Goal: Task Accomplishment & Management: Manage account settings

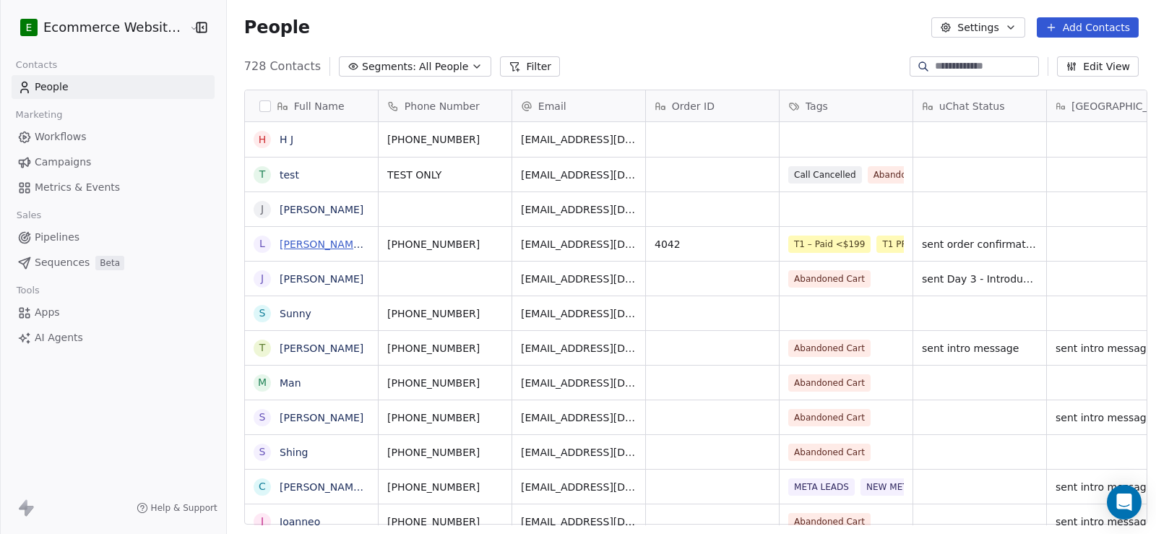
click at [319, 241] on link "[PERSON_NAME] [PERSON_NAME]" at bounding box center [365, 244] width 171 height 12
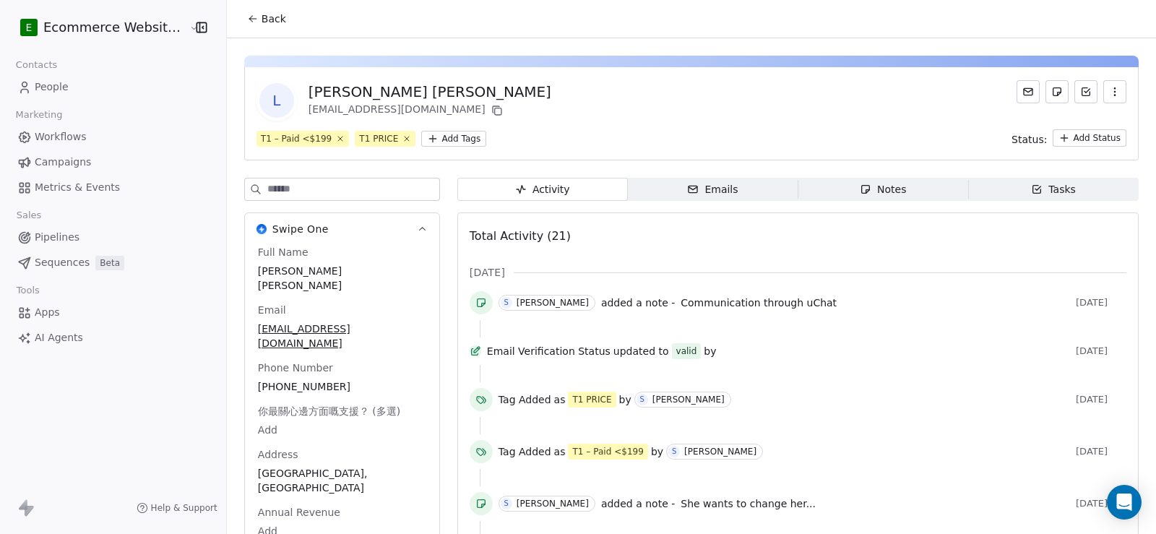
click at [266, 17] on span "Back" at bounding box center [274, 19] width 25 height 14
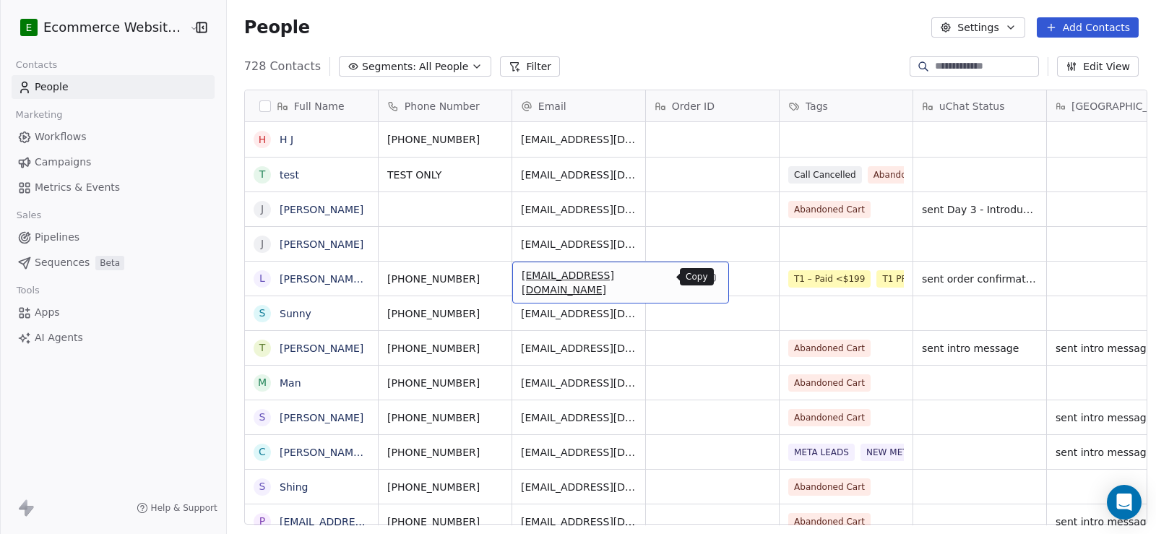
click at [705, 280] on icon "grid" at bounding box center [711, 277] width 12 height 12
click at [306, 278] on link "[PERSON_NAME] [PERSON_NAME]" at bounding box center [365, 279] width 171 height 12
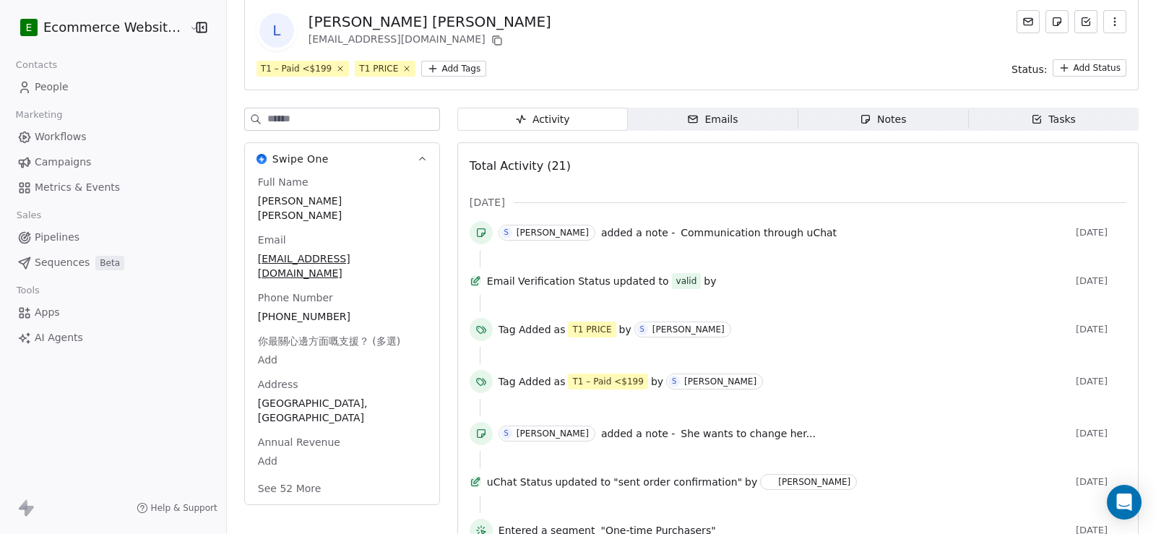
scroll to position [72, 0]
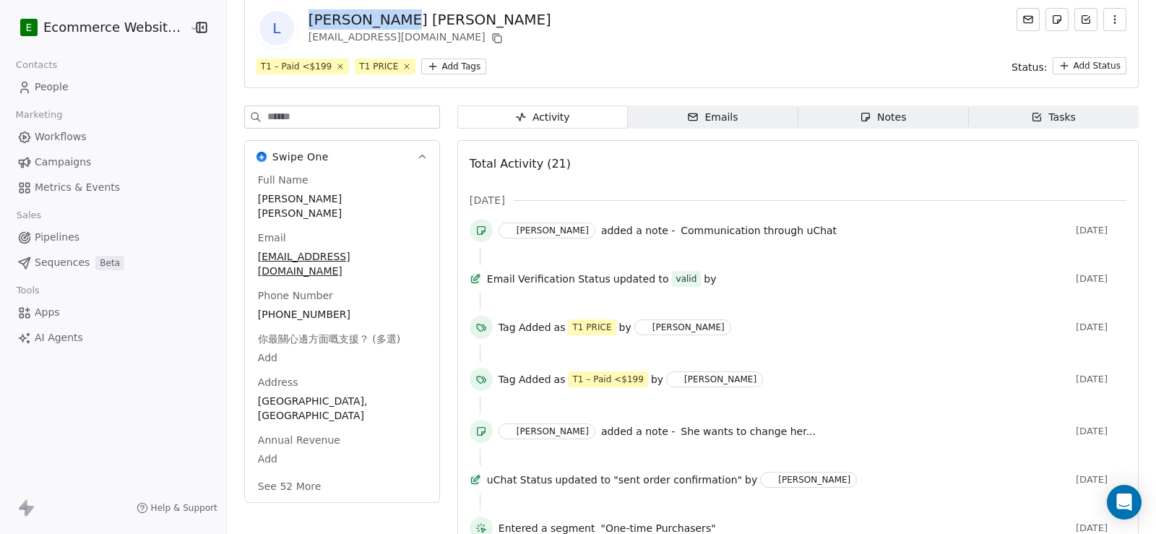
drag, startPoint x: 388, startPoint y: 18, endPoint x: 292, endPoint y: 20, distance: 96.1
click at [292, 20] on div "L Lai Hoi Ying muhanna551222@gmail.com" at bounding box center [404, 28] width 295 height 40
copy div "[PERSON_NAME] [PERSON_NAME]"
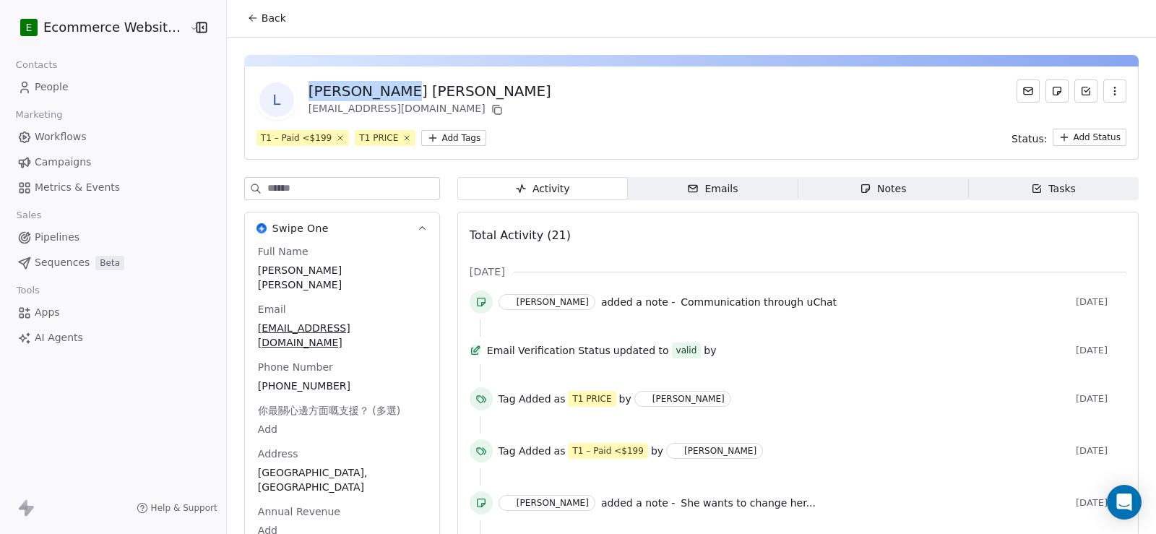
scroll to position [0, 0]
click at [629, 95] on div "L Lai Hoi Ying muhanna551222@gmail.com" at bounding box center [692, 100] width 870 height 40
click at [887, 191] on div "Notes" at bounding box center [883, 189] width 46 height 15
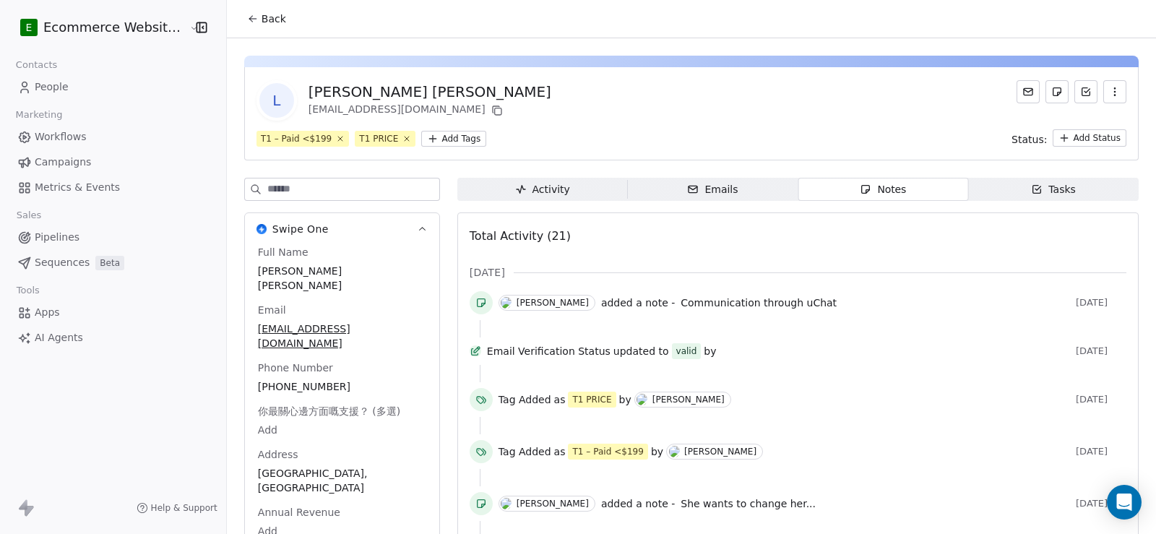
click at [1048, 190] on div "Tasks" at bounding box center [1053, 189] width 45 height 15
click at [1041, 189] on div "Tasks" at bounding box center [1053, 189] width 45 height 15
click at [944, 190] on span "Notes Notes" at bounding box center [883, 189] width 171 height 23
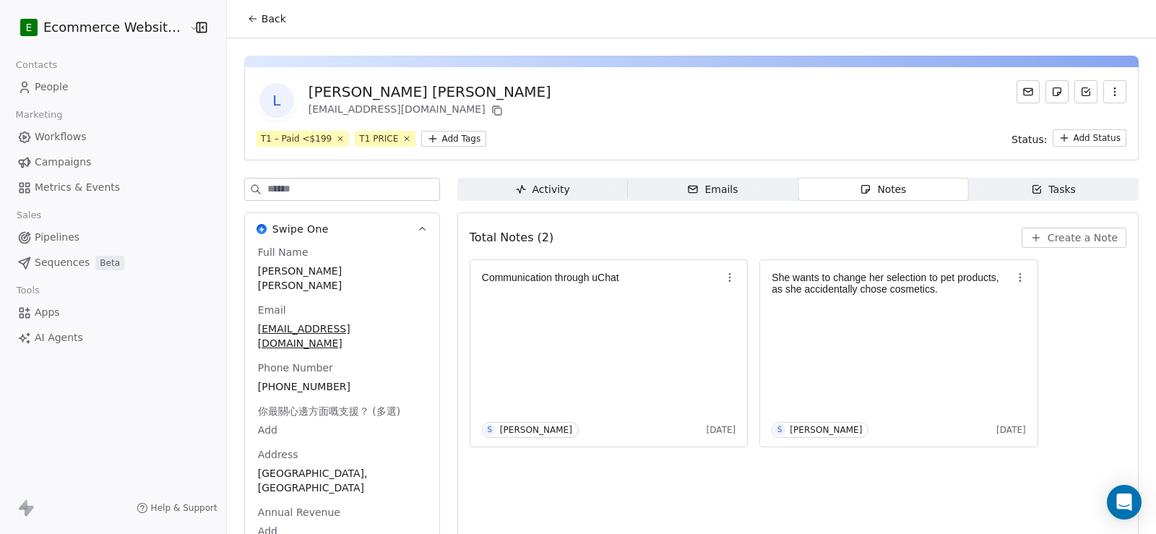
click at [1031, 187] on icon "button" at bounding box center [1037, 190] width 12 height 12
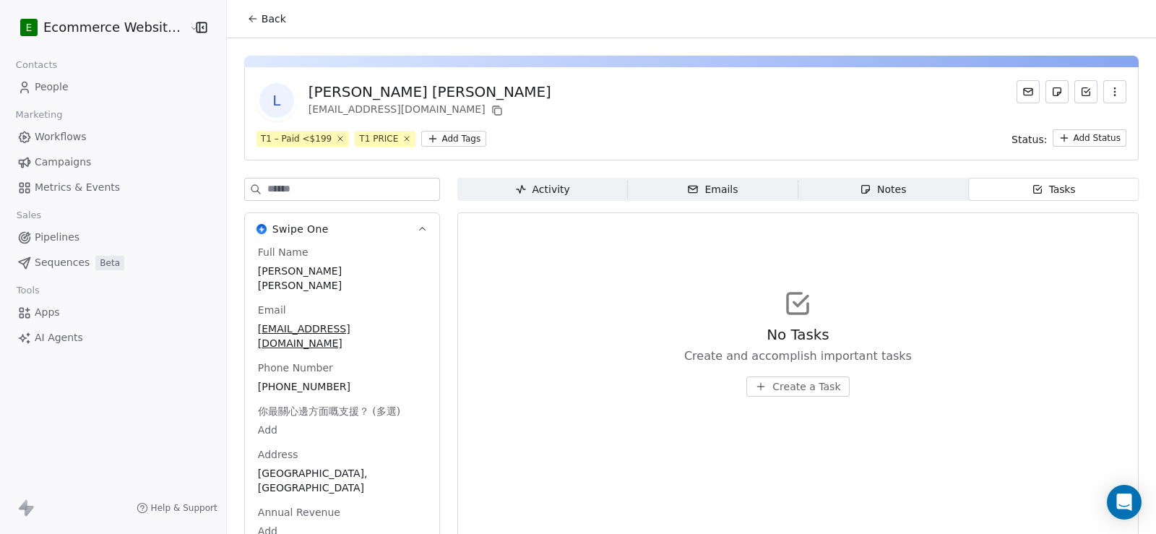
click at [832, 390] on button "Create a Task" at bounding box center [797, 386] width 103 height 20
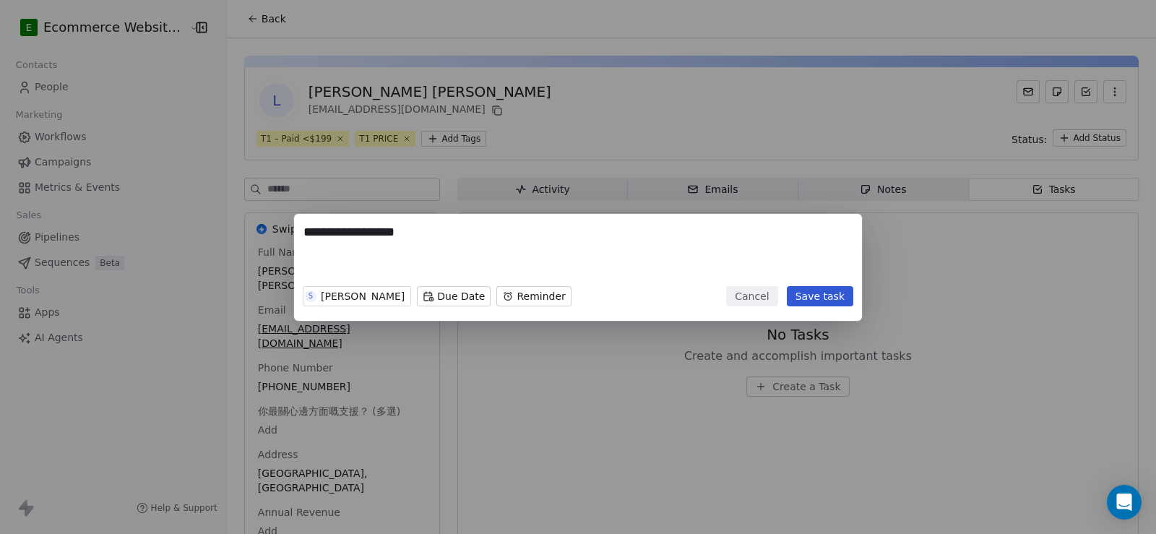
type textarea "**********"
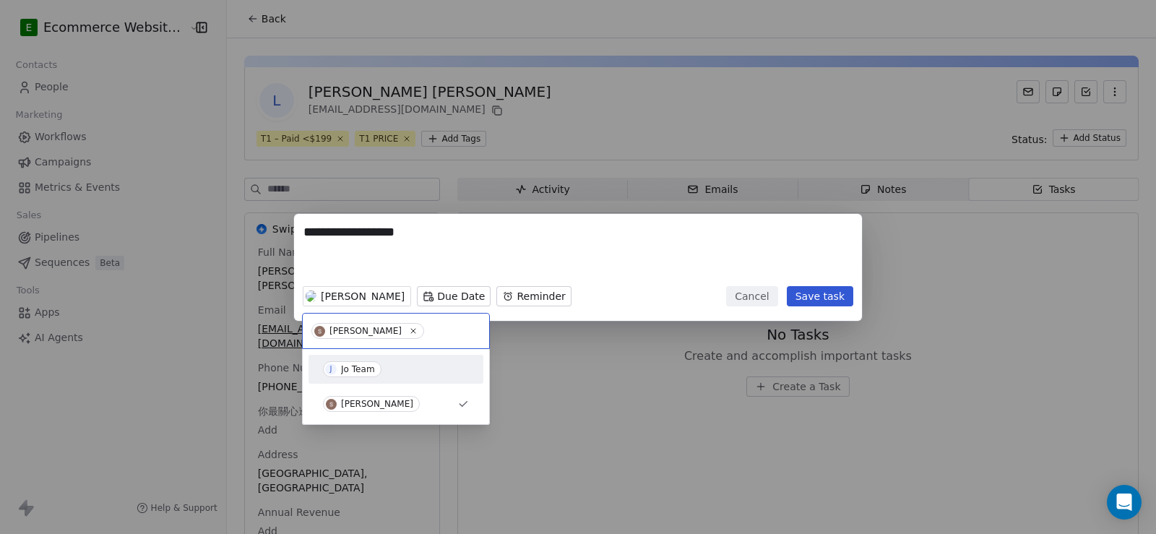
click at [350, 361] on div "J Jo Team" at bounding box center [395, 369] width 163 height 23
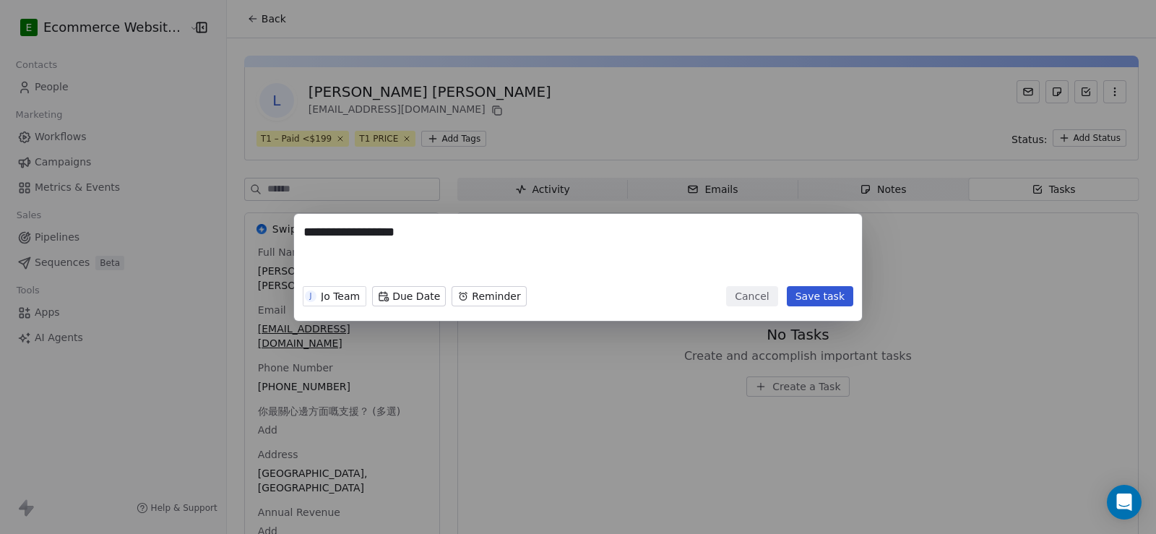
click at [829, 296] on button "Save task" at bounding box center [820, 296] width 66 height 20
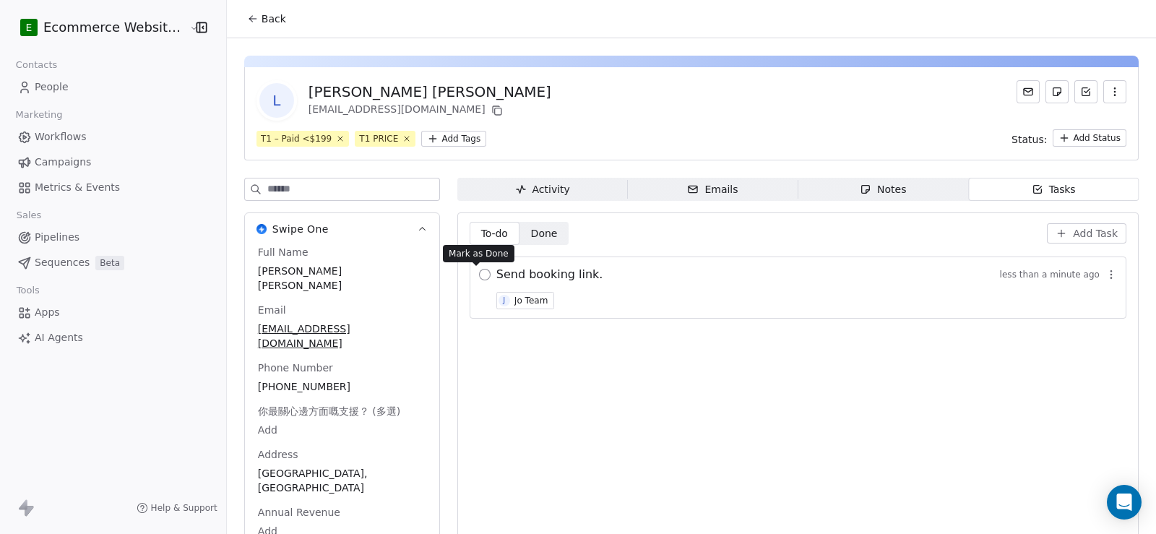
click at [479, 277] on button "button" at bounding box center [485, 275] width 12 height 12
click at [479, 274] on button "button" at bounding box center [485, 275] width 12 height 12
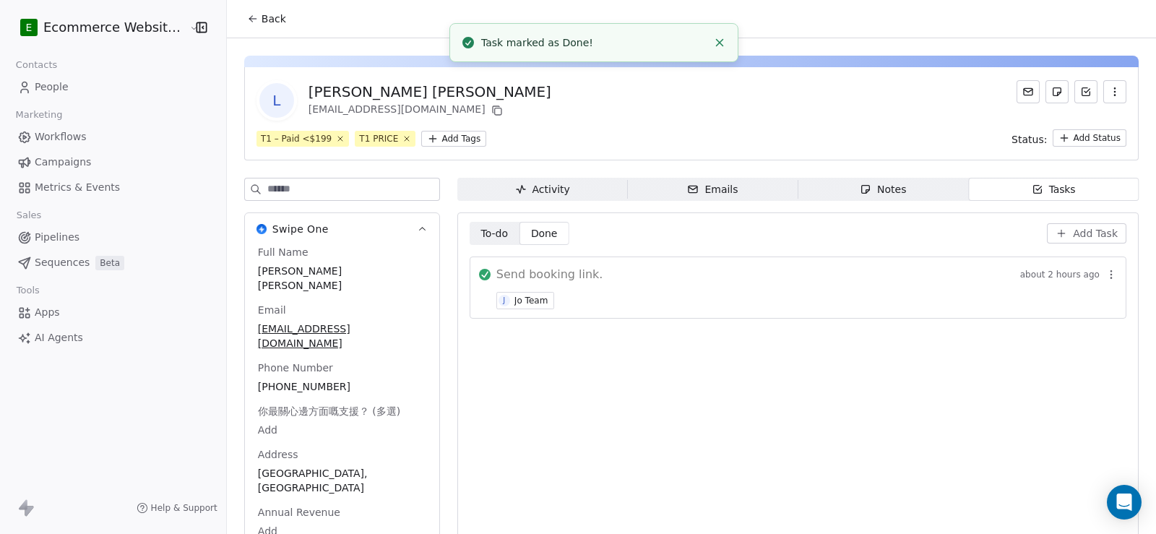
click at [249, 22] on icon at bounding box center [250, 20] width 3 height 3
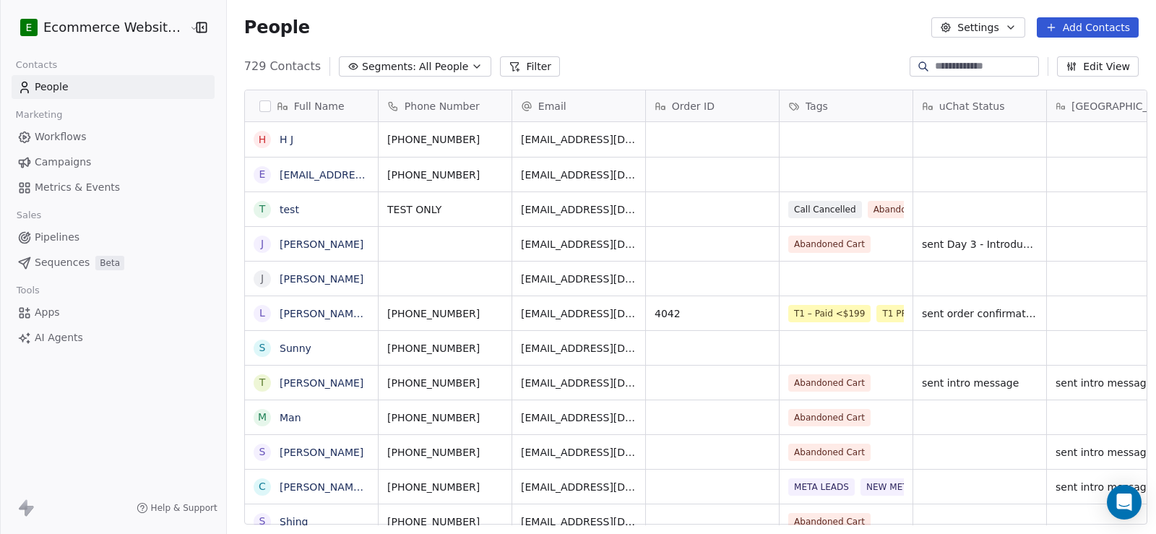
scroll to position [460, 928]
